Goal: Task Accomplishment & Management: Complete application form

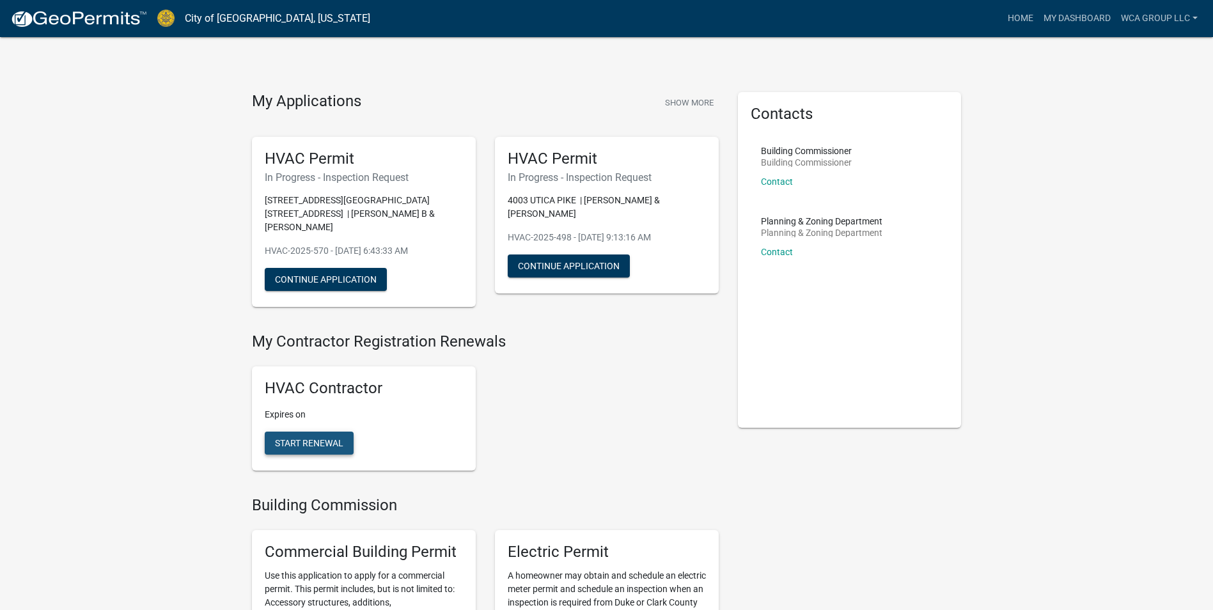
click at [303, 438] on span "Start Renewal" at bounding box center [309, 443] width 68 height 10
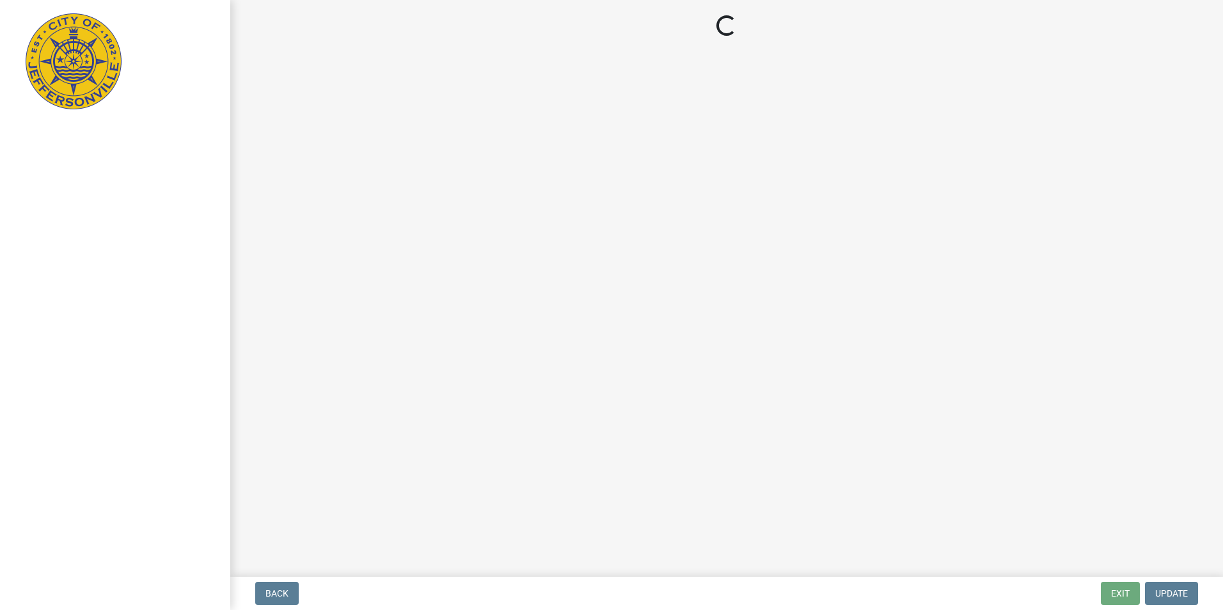
select select "KY"
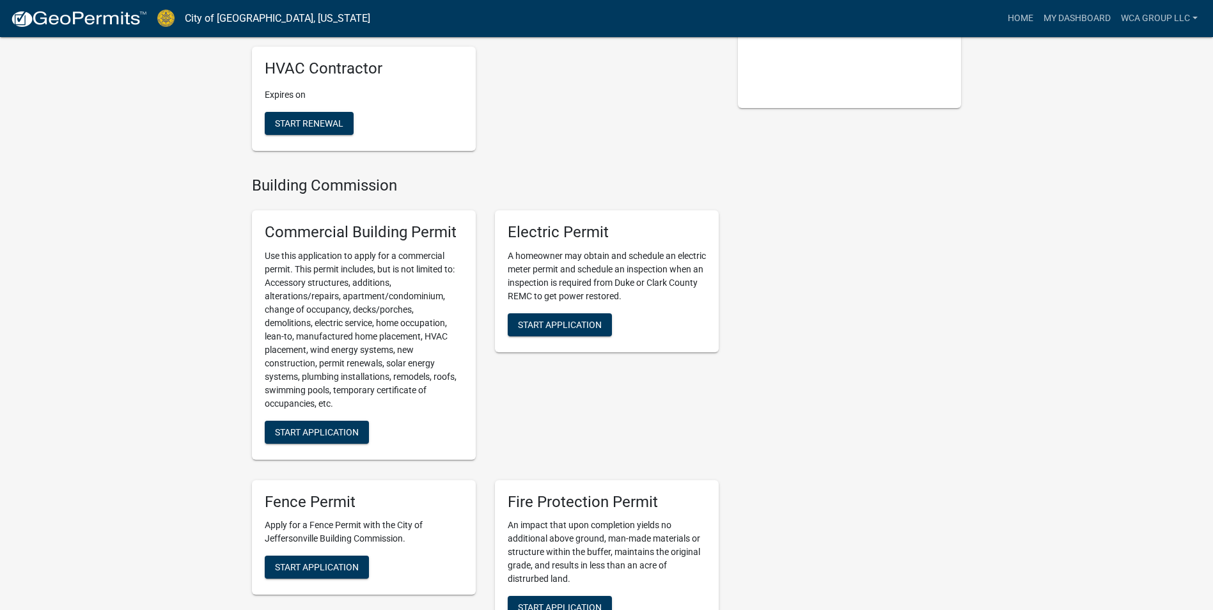
scroll to position [640, 0]
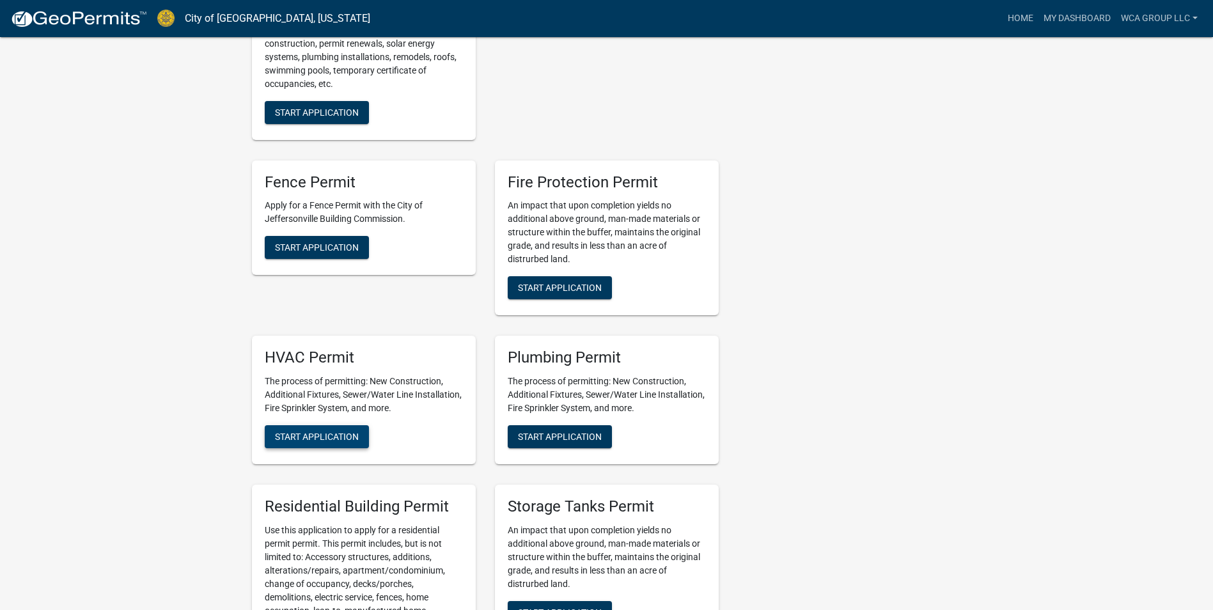
click at [281, 432] on span "Start Application" at bounding box center [317, 437] width 84 height 10
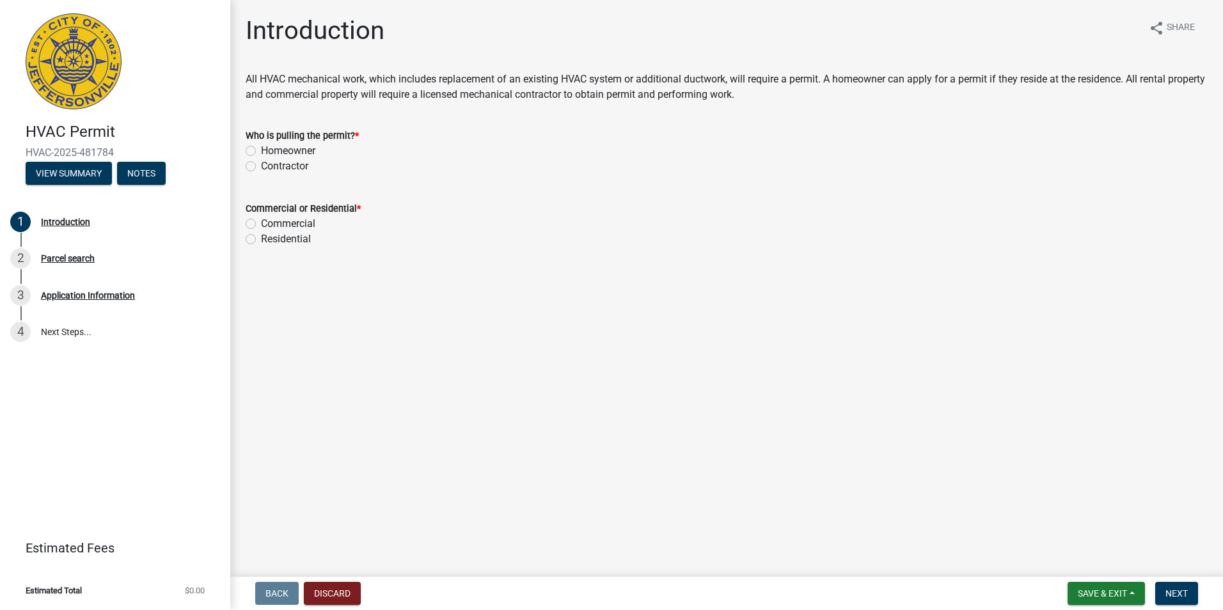
drag, startPoint x: 265, startPoint y: 162, endPoint x: 278, endPoint y: 183, distance: 24.5
click at [266, 162] on label "Contractor" at bounding box center [284, 166] width 47 height 15
click at [266, 162] on input "Contractor" at bounding box center [265, 163] width 8 height 8
radio input "true"
click at [295, 239] on label "Residential" at bounding box center [286, 239] width 50 height 15
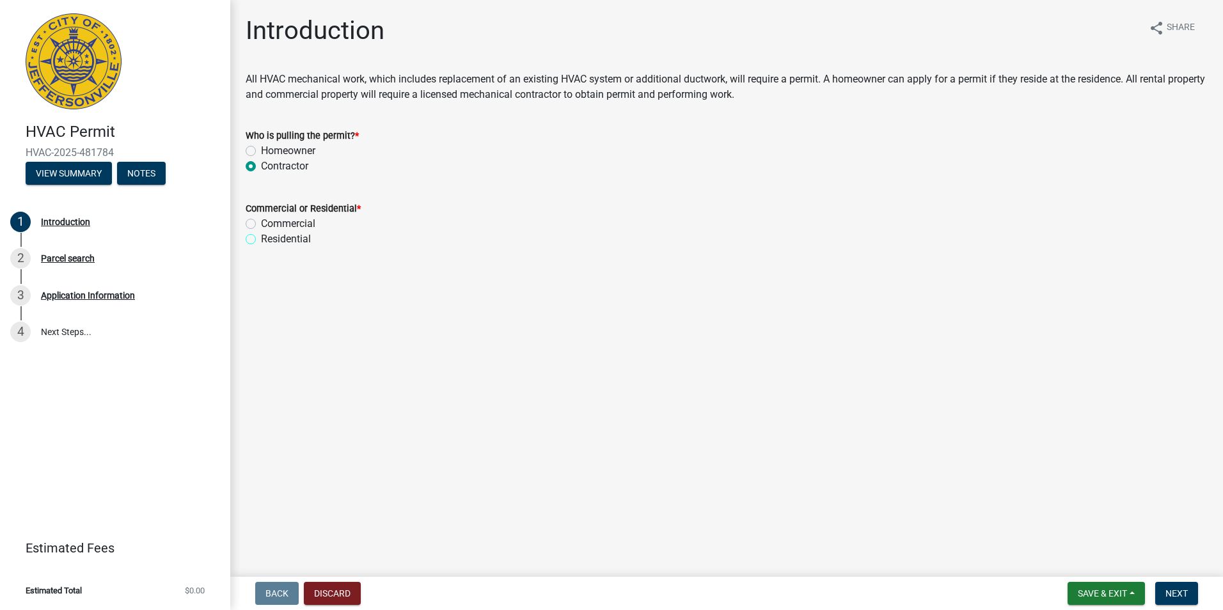
click at [269, 239] on input "Residential" at bounding box center [265, 236] width 8 height 8
radio input "true"
click at [1167, 592] on span "Next" at bounding box center [1176, 593] width 22 height 10
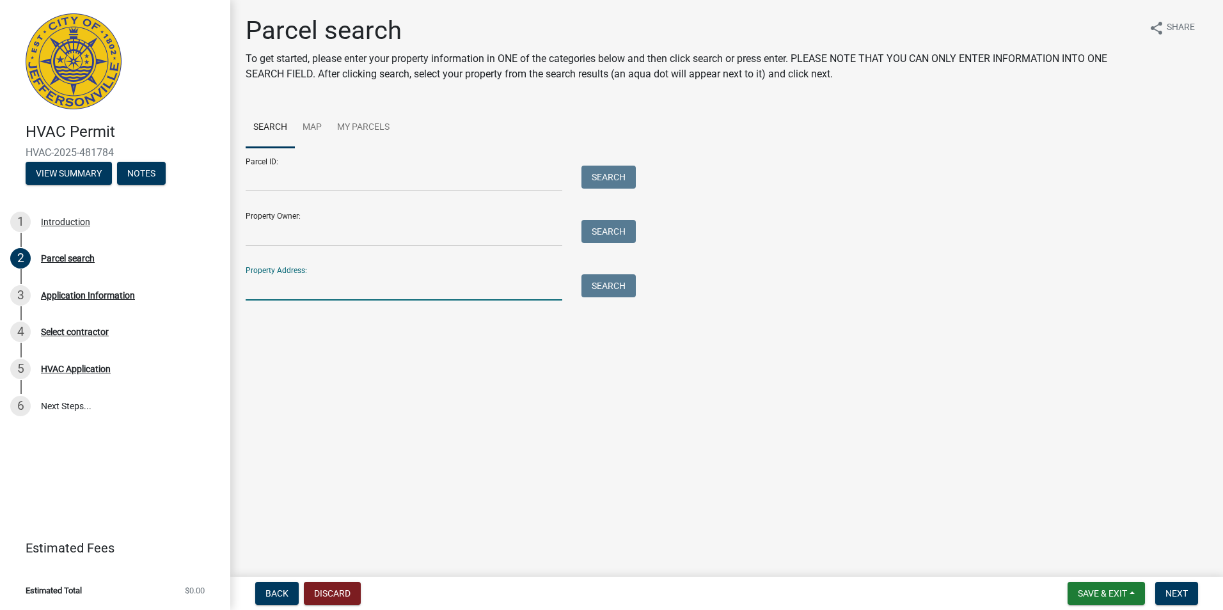
click at [322, 292] on input "Property Address:" at bounding box center [404, 287] width 317 height 26
type input "[STREET_ADDRESS]"
